Goal: Information Seeking & Learning: Learn about a topic

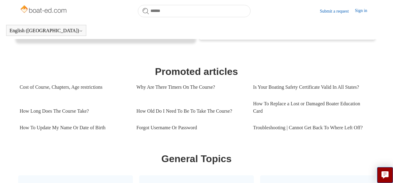
scroll to position [245, 0]
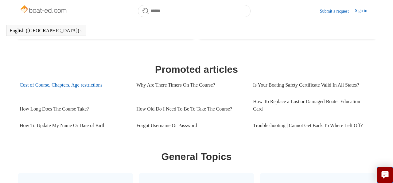
click at [74, 85] on link "Cost of Course, Chapters, Age restrictions" at bounding box center [73, 85] width 107 height 17
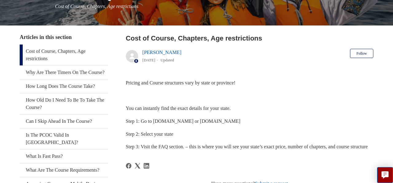
scroll to position [92, 0]
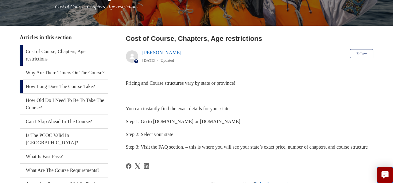
click at [75, 93] on link "How Long Does The Course Take?" at bounding box center [64, 87] width 88 height 14
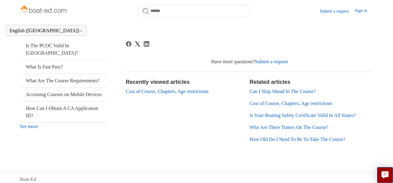
scroll to position [165, 0]
click at [281, 90] on link "Can I Skip Ahead In The Course?" at bounding box center [282, 90] width 66 height 5
